Goal: Find specific page/section: Find specific page/section

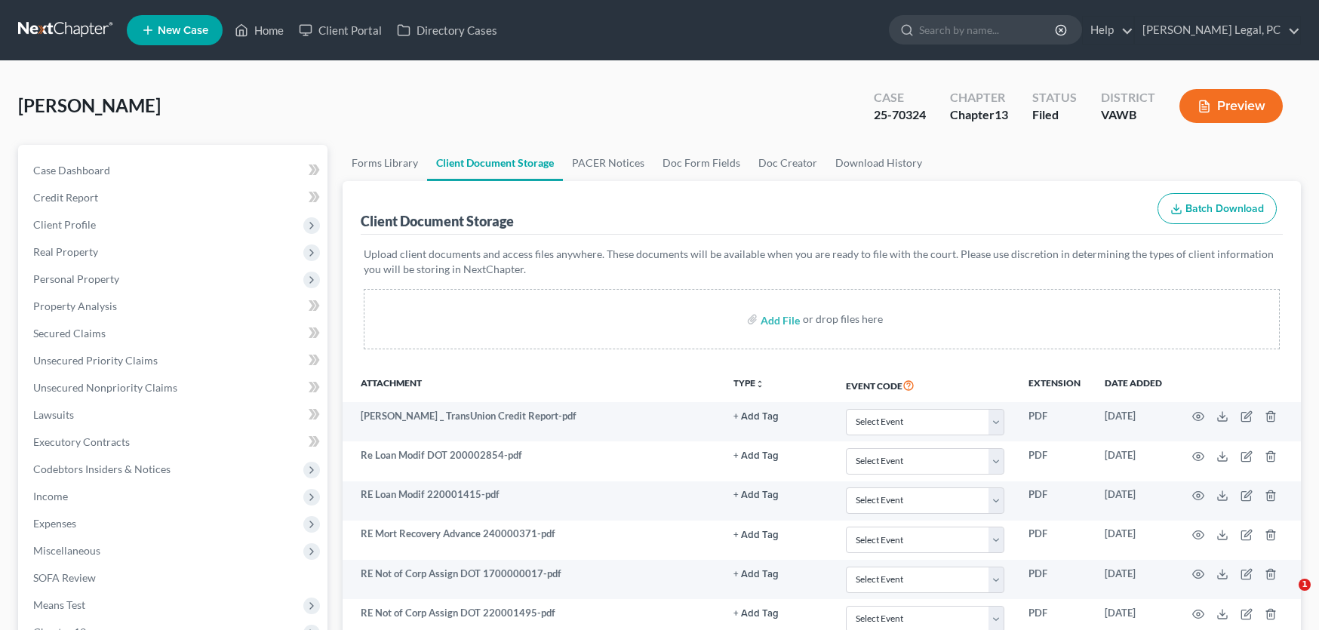
select select "0"
click at [65, 23] on link at bounding box center [66, 30] width 97 height 27
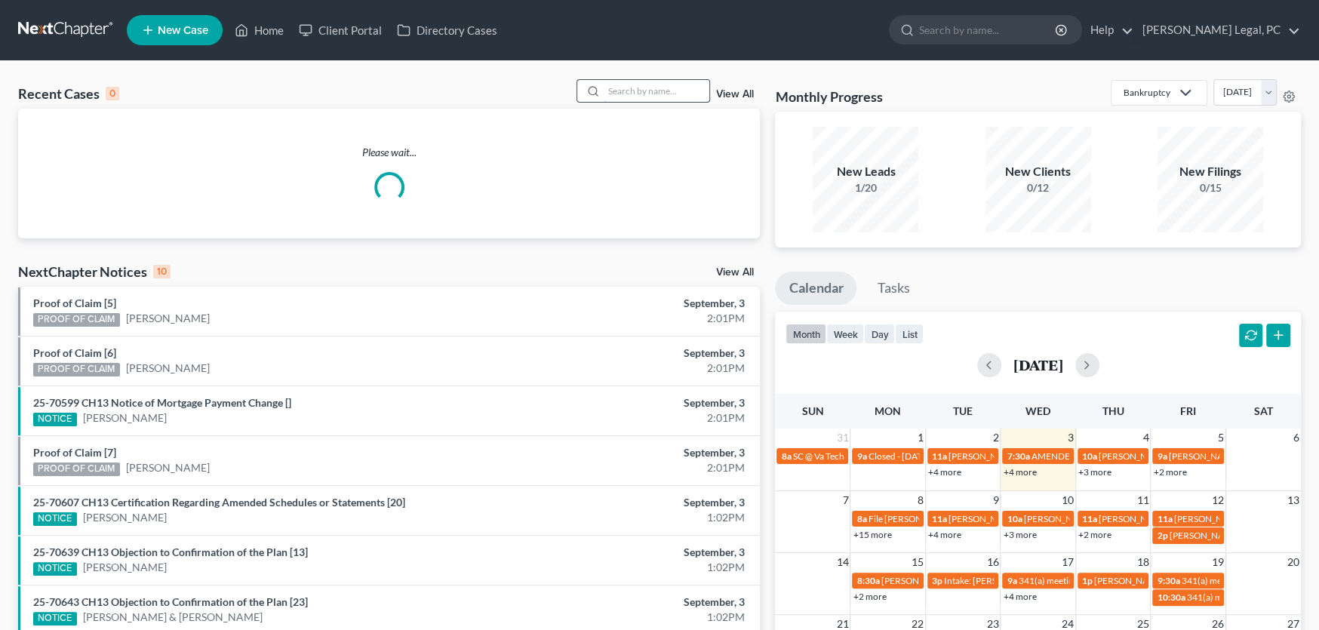
click at [639, 92] on input "search" at bounding box center [657, 91] width 106 height 22
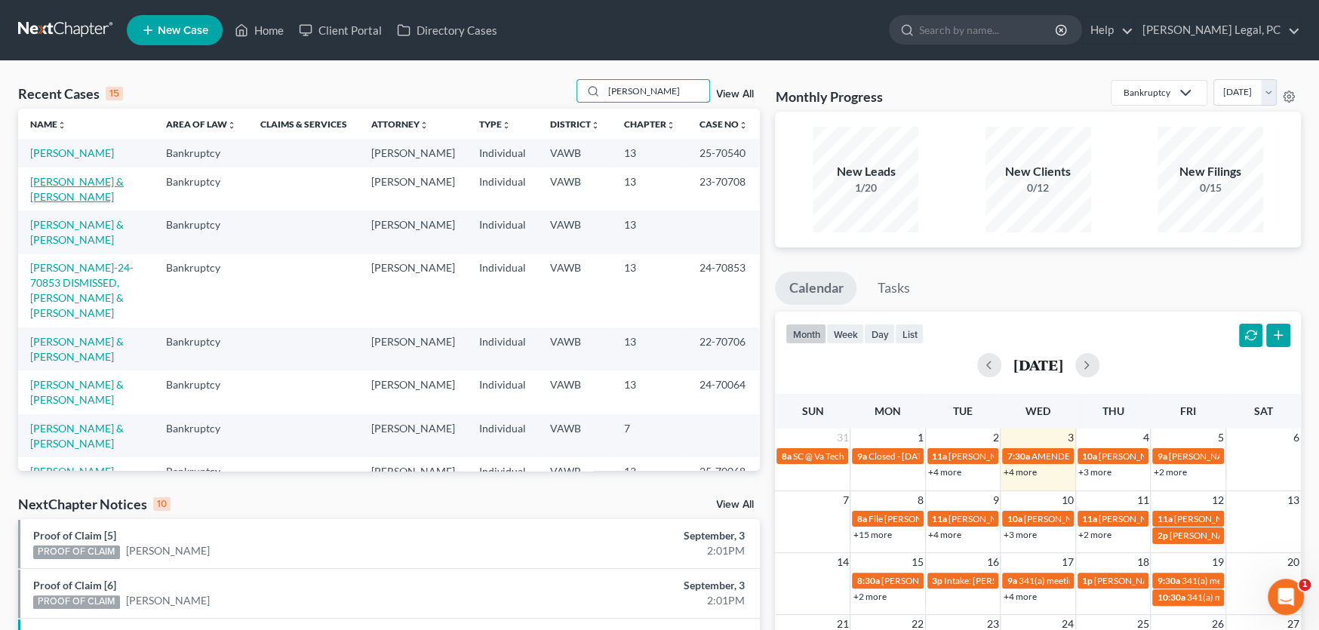
type input "williams"
click at [98, 175] on link "Williams, Timothy & Mary" at bounding box center [77, 189] width 94 height 28
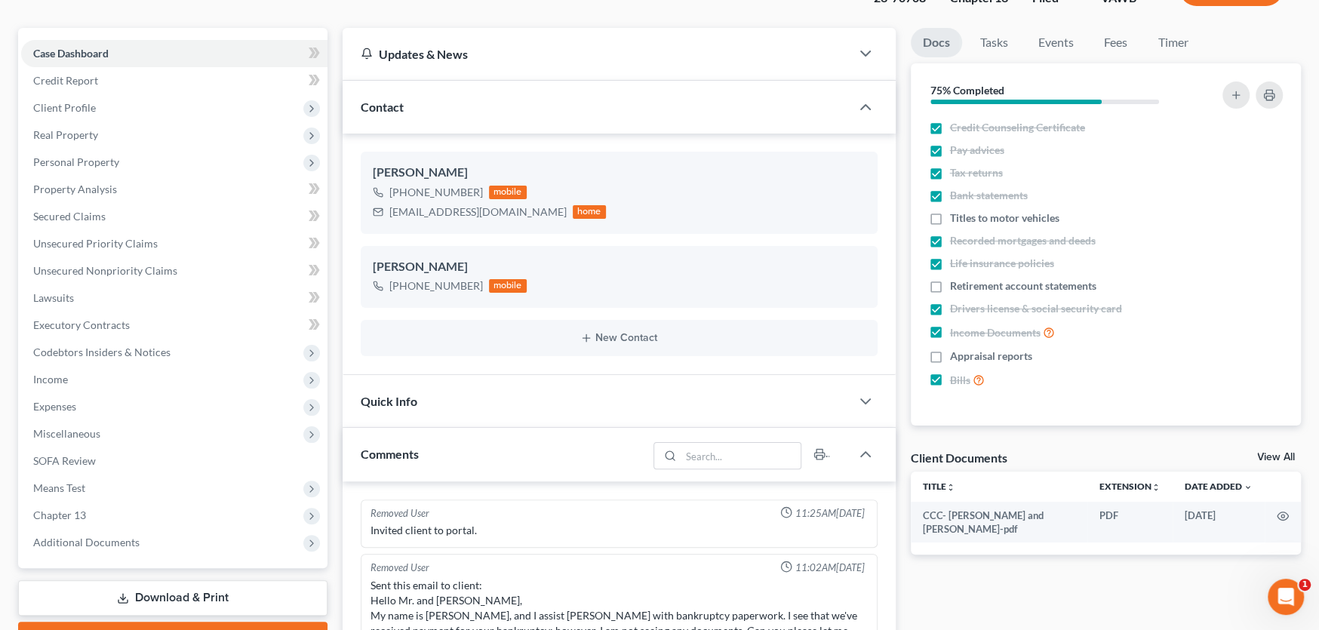
scroll to position [302, 0]
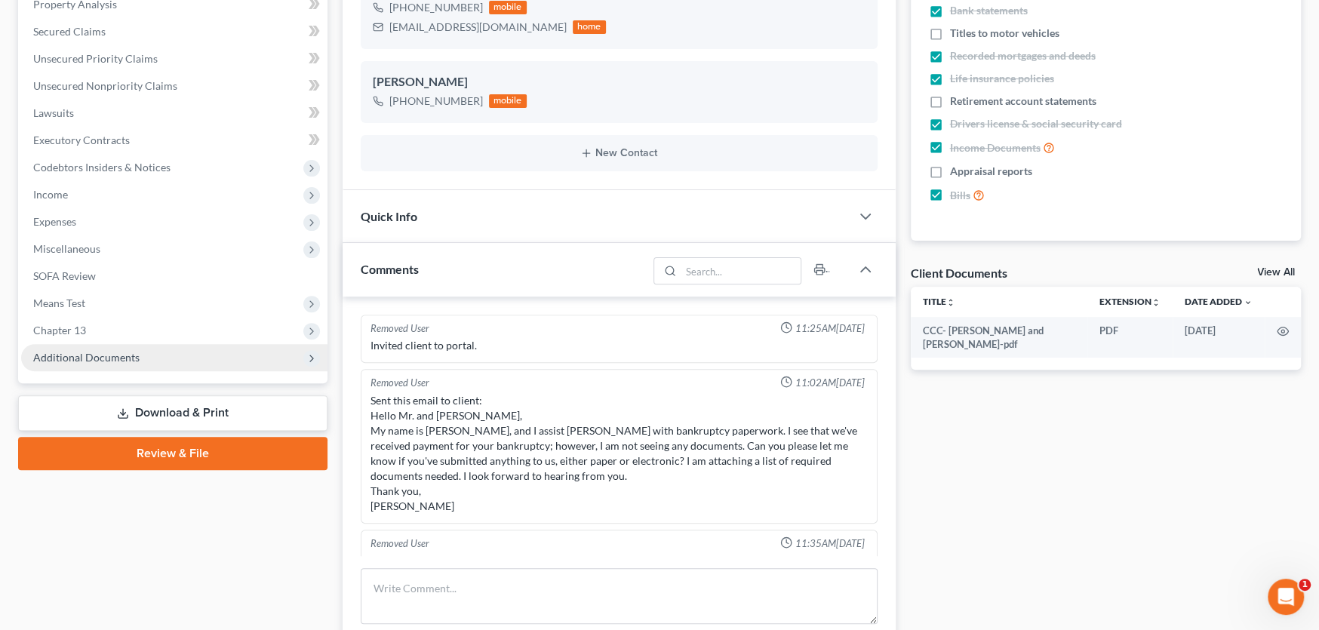
click at [87, 355] on span "Additional Documents" at bounding box center [86, 357] width 106 height 13
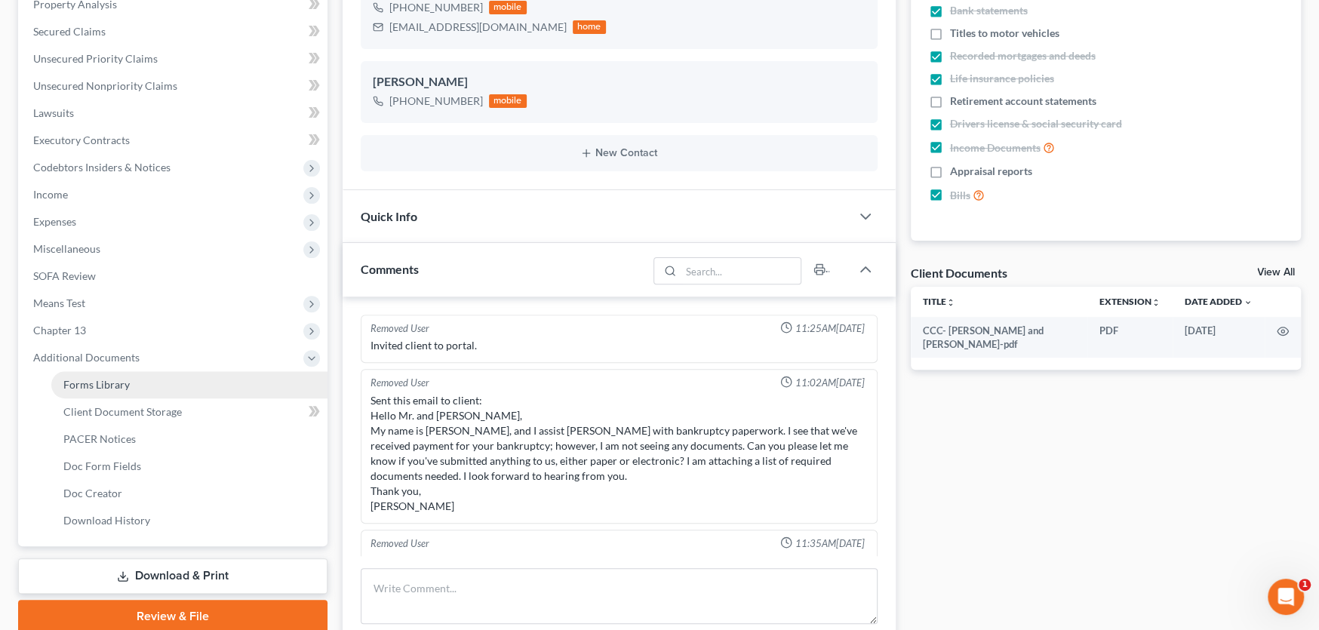
scroll to position [613, 0]
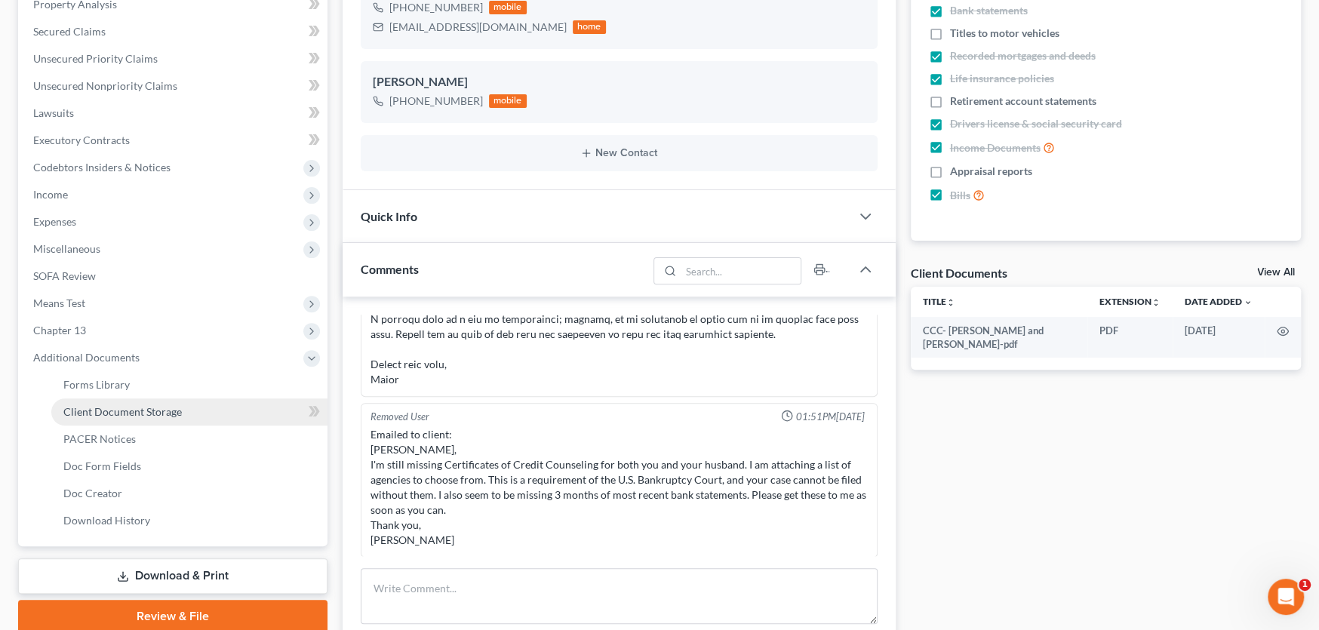
click at [96, 405] on span "Client Document Storage" at bounding box center [122, 411] width 118 height 13
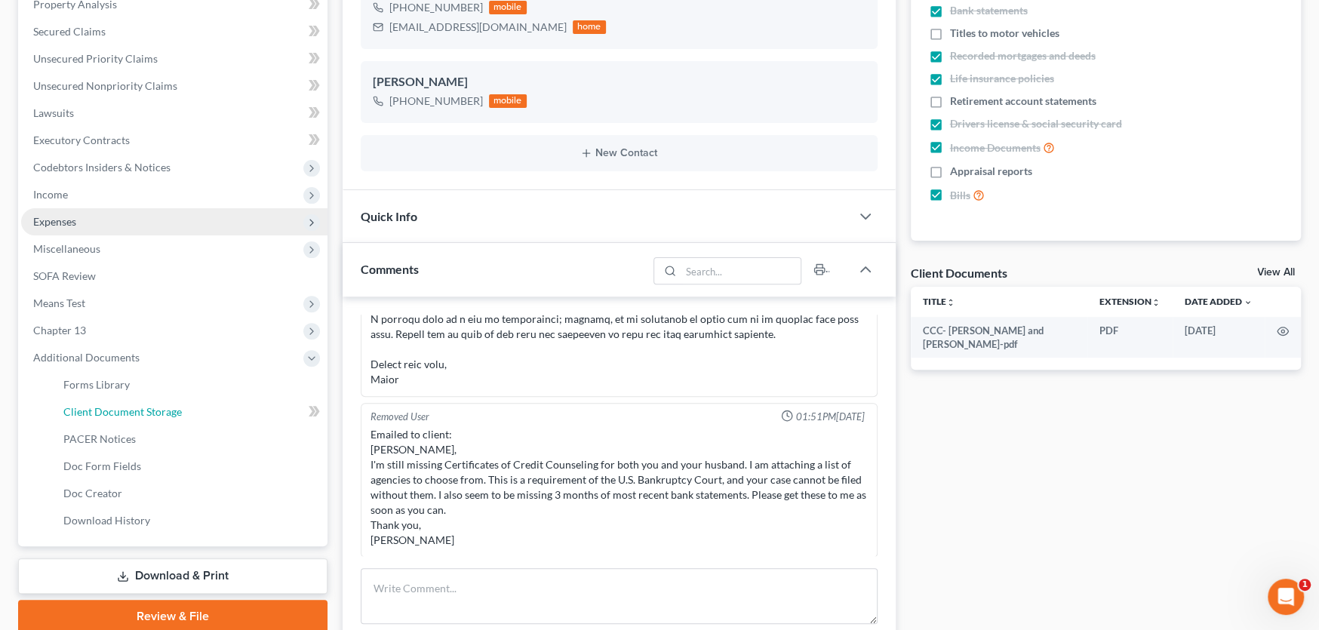
select select "0"
